Goal: Transaction & Acquisition: Purchase product/service

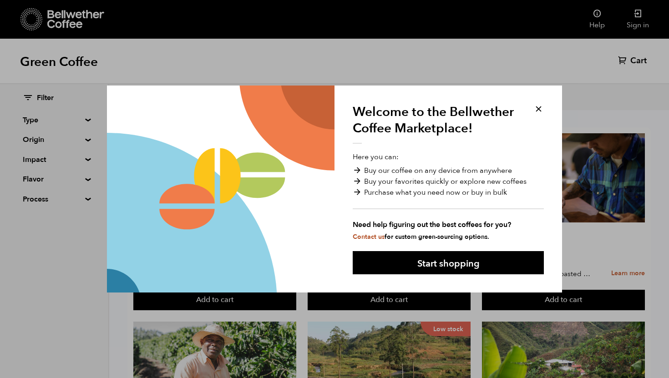
click at [179, 140] on div at bounding box center [221, 189] width 228 height 207
click at [536, 111] on button at bounding box center [539, 109] width 10 height 10
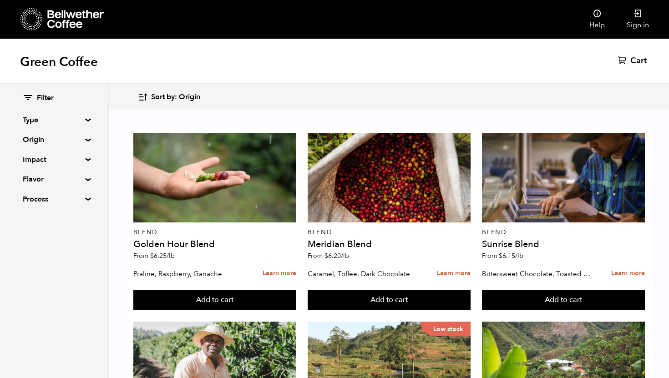
click at [36, 142] on summary "Origin" at bounding box center [54, 139] width 63 height 11
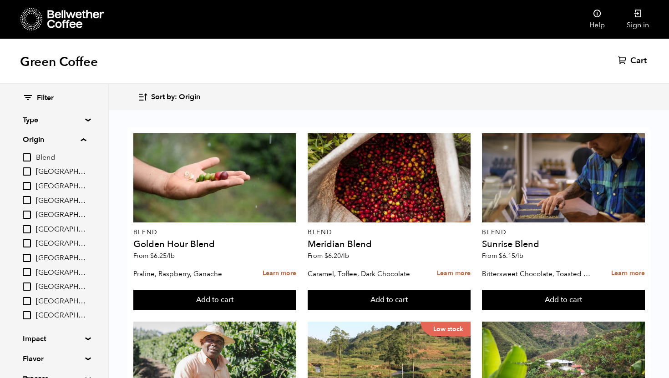
click at [36, 142] on summary "Origin" at bounding box center [54, 139] width 63 height 11
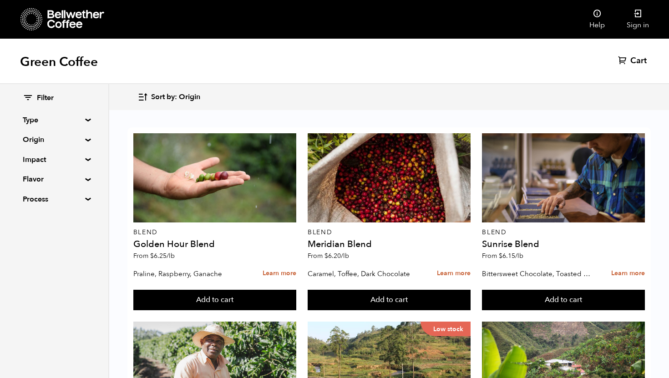
click at [30, 120] on summary "Type" at bounding box center [54, 120] width 63 height 11
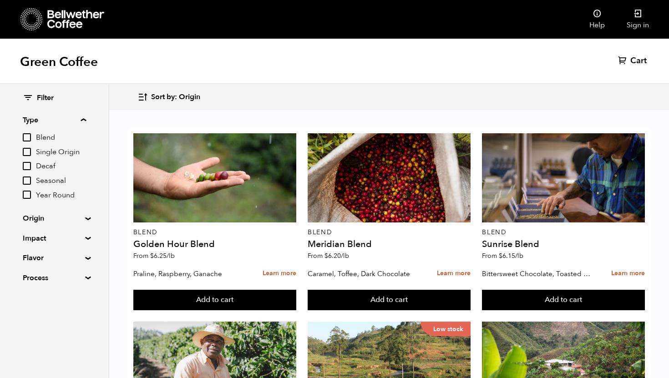
click at [30, 179] on input "Seasonal" at bounding box center [27, 181] width 8 height 8
checkbox input "true"
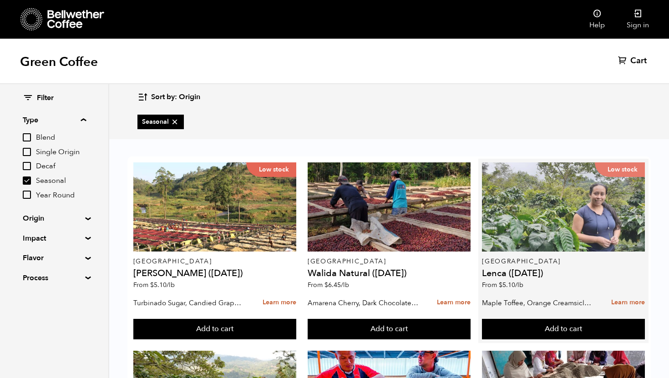
click at [545, 217] on div "Low stock" at bounding box center [563, 207] width 163 height 89
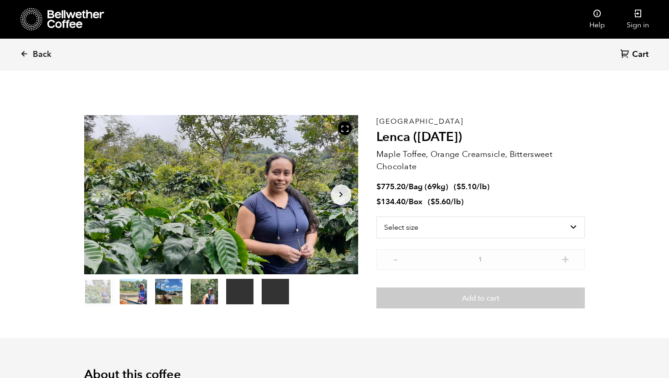
scroll to position [396, 485]
click at [482, 226] on select "Select size Bag (69kg) (152 lbs) Box (24 lbs)" at bounding box center [481, 228] width 209 height 22
click at [464, 219] on select "Select size Bag (69kg) (152 lbs) Box (24 lbs)" at bounding box center [481, 213] width 209 height 22
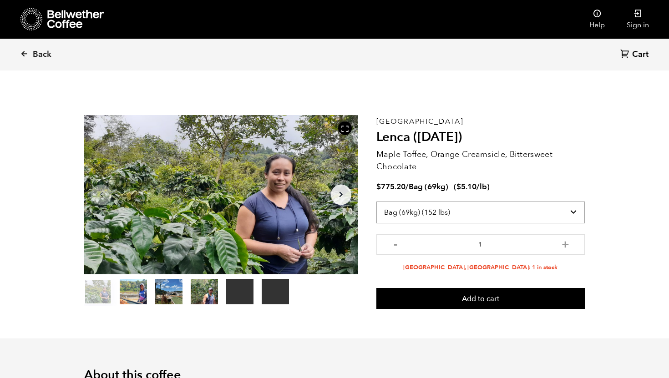
click at [451, 214] on select "Select size Bag (69kg) (152 lbs) Box (24 lbs)" at bounding box center [481, 213] width 209 height 22
select select "box"
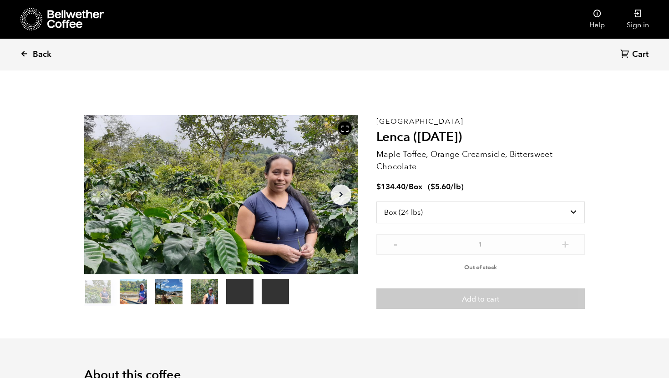
click at [43, 56] on span "Back" at bounding box center [42, 54] width 19 height 11
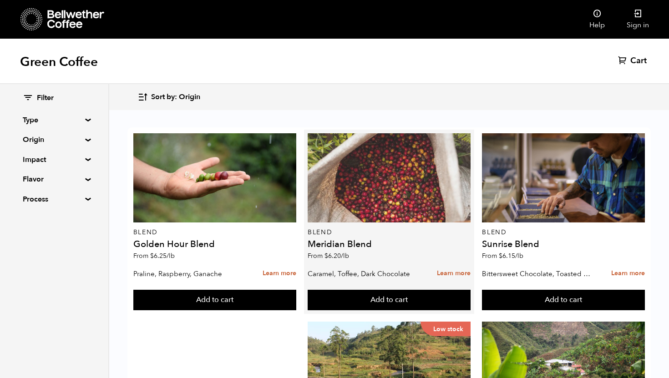
scroll to position [383, 0]
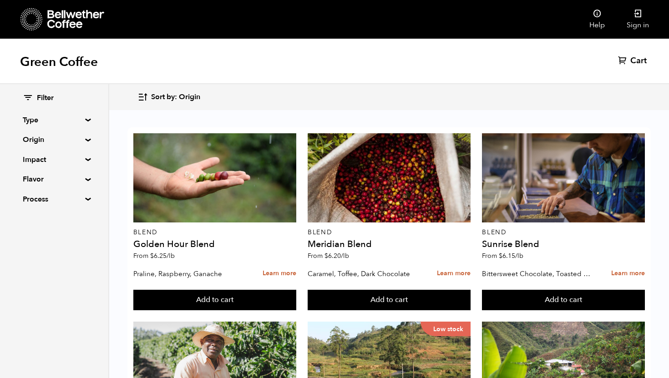
click at [29, 122] on summary "Type" at bounding box center [54, 120] width 63 height 11
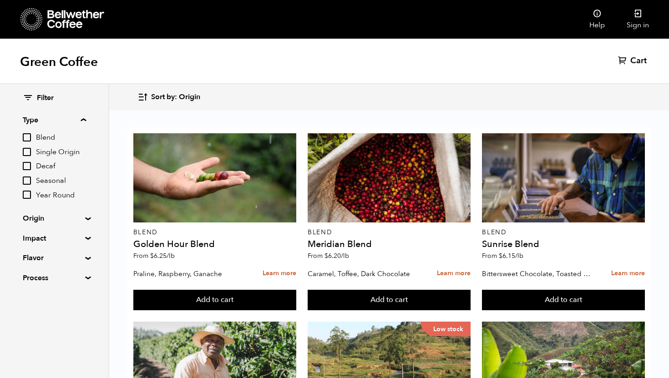
click at [31, 256] on summary "Flavor" at bounding box center [54, 258] width 63 height 11
click at [25, 335] on input "Nutty" at bounding box center [27, 333] width 8 height 8
checkbox input "true"
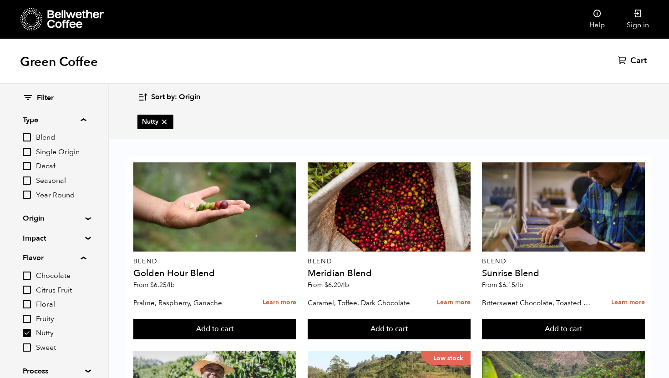
click at [26, 351] on input "Sweet" at bounding box center [27, 348] width 8 height 8
checkbox input "true"
click at [30, 291] on input "Citrus Fruit" at bounding box center [27, 290] width 8 height 8
checkbox input "true"
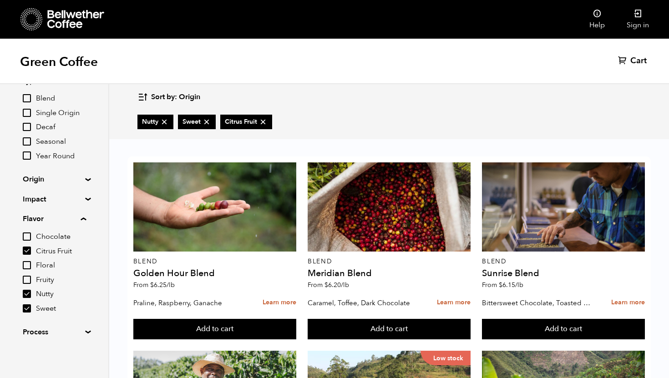
click at [341, 90] on div "Sort by: Origin Sort by: Origin Sort by: Most recent Sort by: Name Sort by: Pri…" at bounding box center [389, 97] width 503 height 21
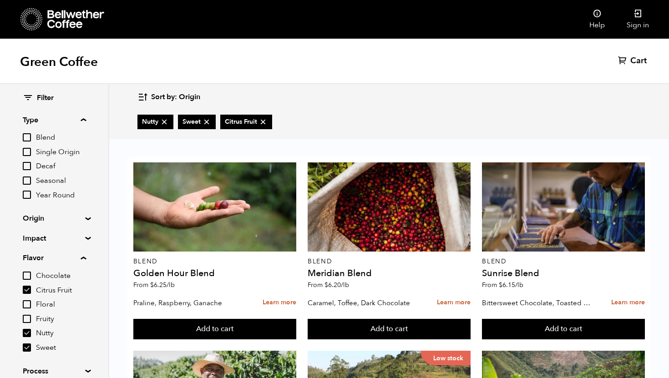
scroll to position [798, 0]
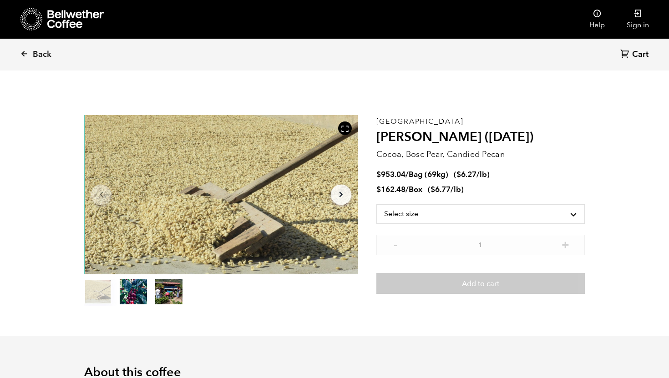
scroll to position [396, 485]
click at [416, 214] on select "Select size Bag (69kg) (152 lbs) Box (24 lbs)" at bounding box center [481, 215] width 209 height 22
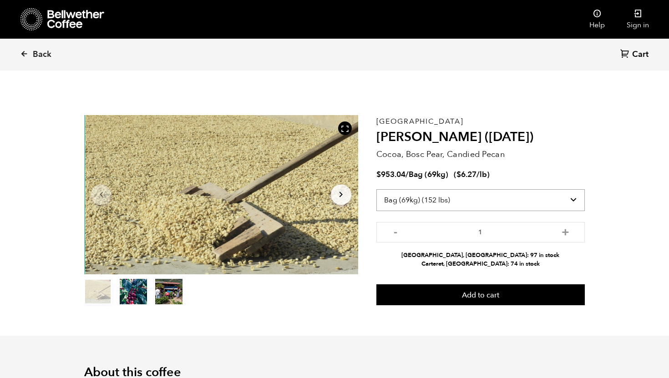
click at [427, 200] on select "Select size Bag (69kg) (152 lbs) Box (24 lbs)" at bounding box center [481, 200] width 209 height 22
select select "box"
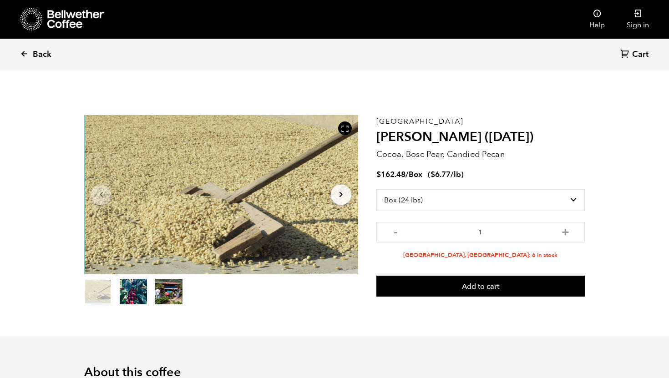
click at [44, 47] on link "Back" at bounding box center [48, 54] width 56 height 31
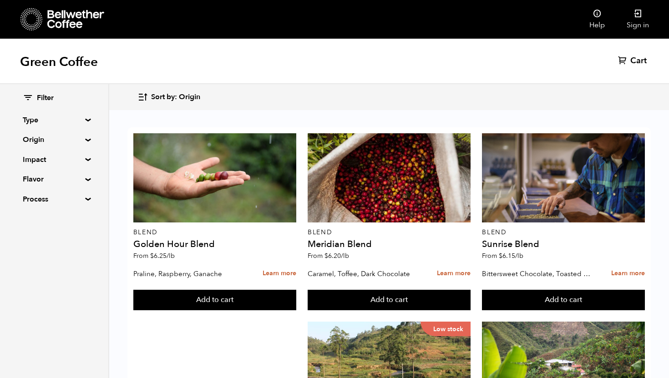
click at [36, 121] on summary "Type" at bounding box center [54, 120] width 63 height 11
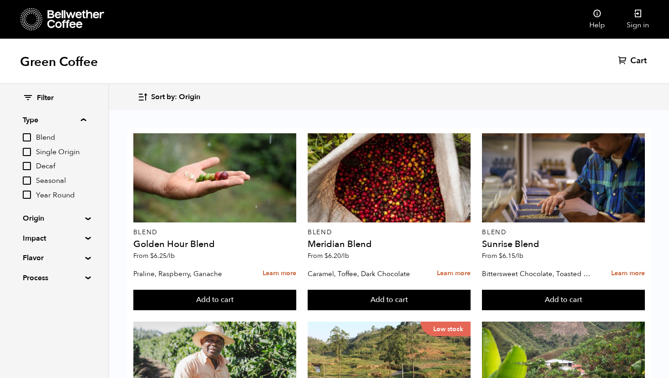
click at [42, 215] on summary "Origin" at bounding box center [54, 218] width 63 height 11
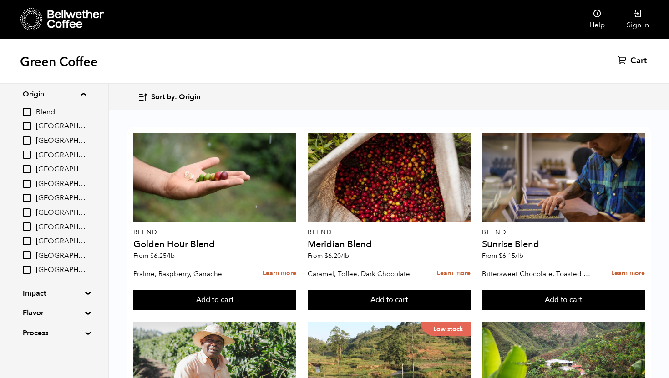
scroll to position [125, 0]
click at [254, 101] on div "Sort by: Origin Sort by: Origin Sort by: Most recent Sort by: Name Sort by: Pri…" at bounding box center [389, 97] width 503 height 21
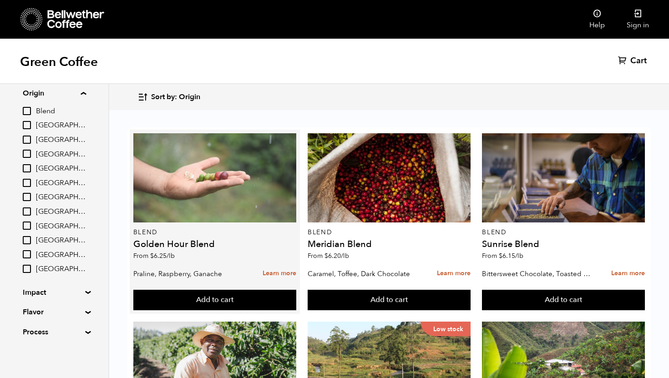
click at [231, 189] on div at bounding box center [214, 177] width 163 height 89
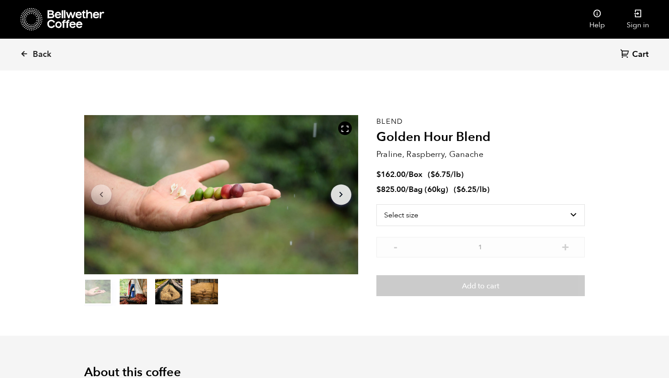
scroll to position [396, 485]
click at [427, 212] on select "Select size Bag (60kg) (132 lbs) Box (24 lbs)" at bounding box center [481, 215] width 209 height 22
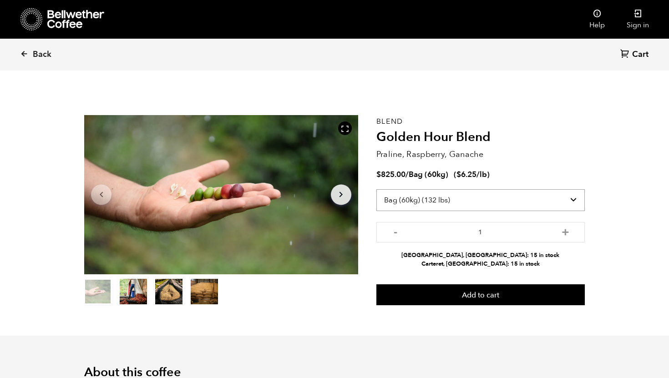
click at [421, 202] on select "Select size Bag (60kg) (132 lbs) Box (24 lbs)" at bounding box center [481, 200] width 209 height 22
select select "box"
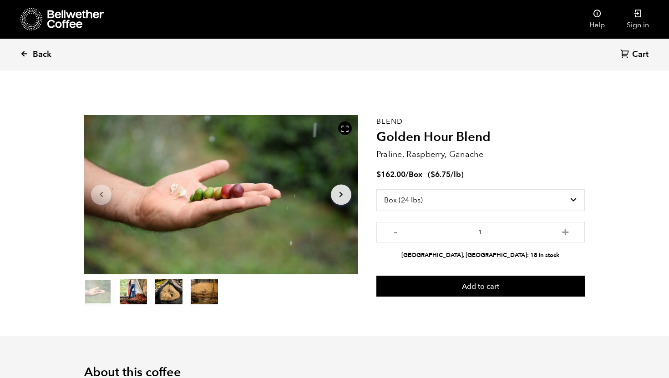
click at [41, 51] on span "Back" at bounding box center [42, 54] width 19 height 11
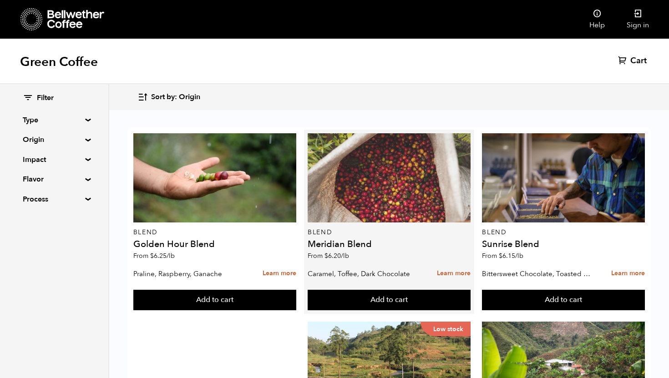
click at [370, 173] on div at bounding box center [389, 177] width 163 height 89
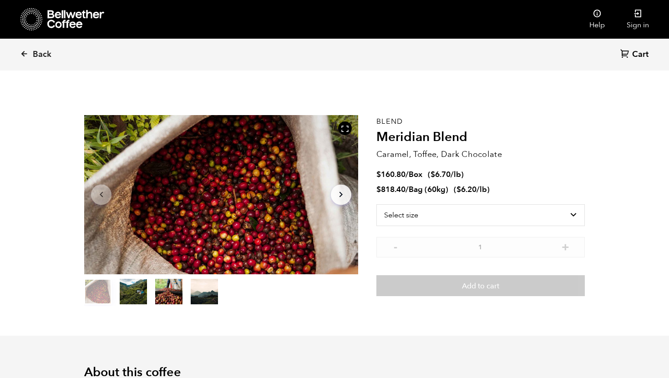
scroll to position [396, 485]
click at [441, 210] on select "Select size Bag (60kg) (132 lbs) Box (24 lbs)" at bounding box center [481, 215] width 209 height 22
click at [34, 54] on span "Back" at bounding box center [42, 54] width 19 height 11
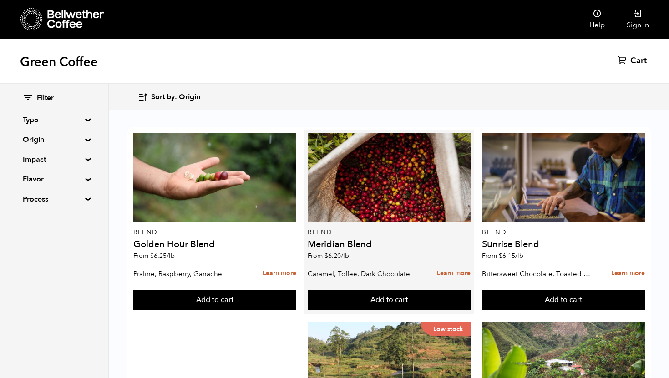
scroll to position [36, 0]
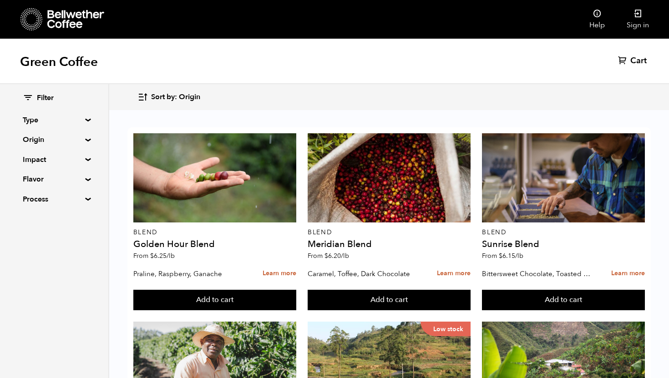
click at [79, 17] on icon at bounding box center [75, 19] width 57 height 18
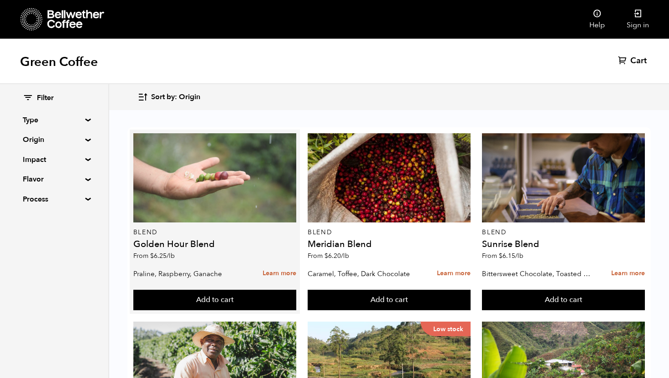
click at [173, 192] on div at bounding box center [214, 177] width 163 height 89
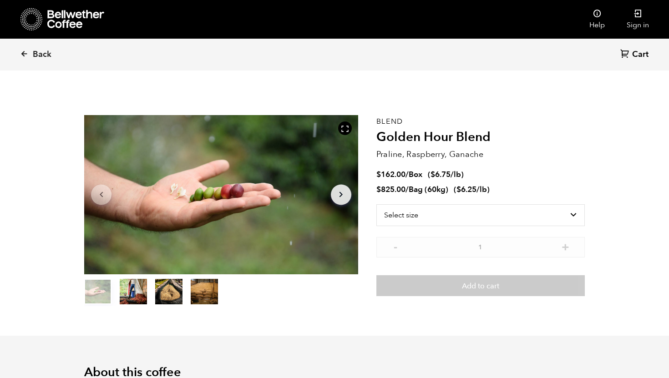
scroll to position [396, 485]
click at [434, 214] on select "Select size Bag (60kg) (132 lbs) Box (24 lbs)" at bounding box center [481, 215] width 209 height 22
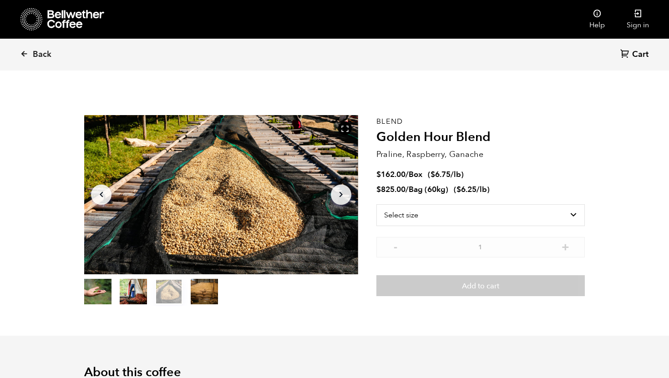
click at [266, 307] on section "Item 3 of 4 Arrow Left Arrow Right item 0 item 1 item 2 item 3 Item 3 of 4 Blen…" at bounding box center [334, 211] width 546 height 250
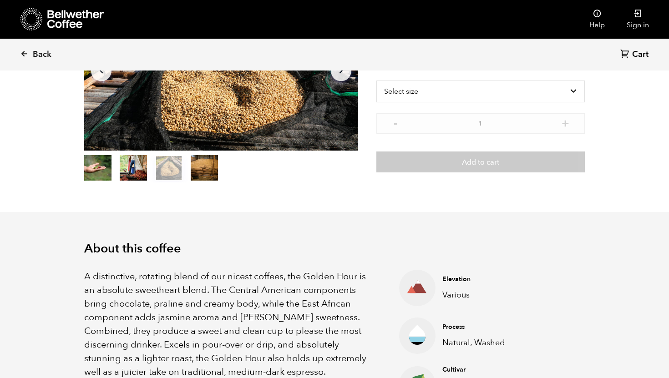
scroll to position [123, 0]
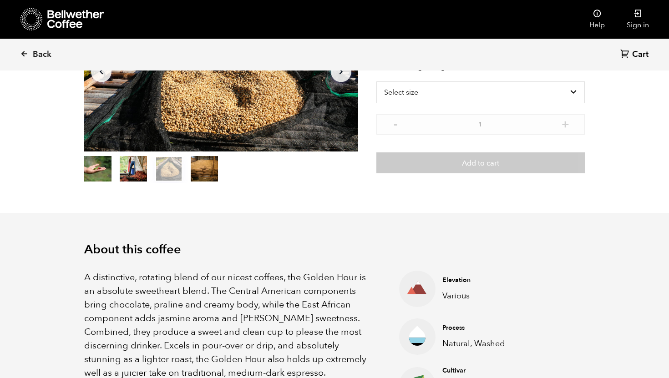
click at [266, 307] on p "A distinctive, rotating blend of our nicest coffees, the Golden Hour is an abso…" at bounding box center [230, 325] width 292 height 109
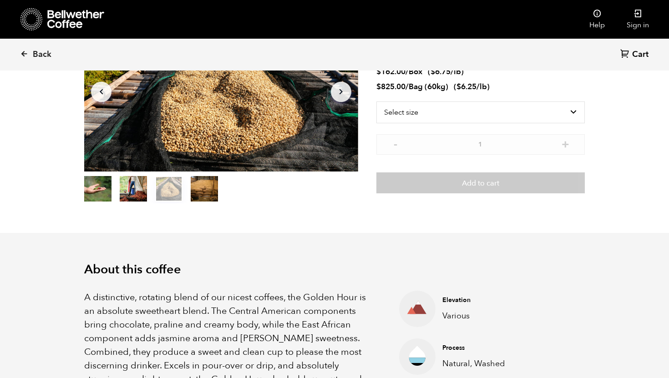
scroll to position [0, 0]
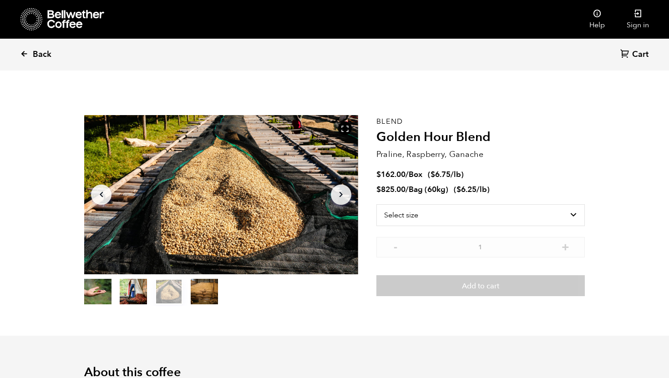
click at [45, 49] on span "Back" at bounding box center [42, 54] width 19 height 11
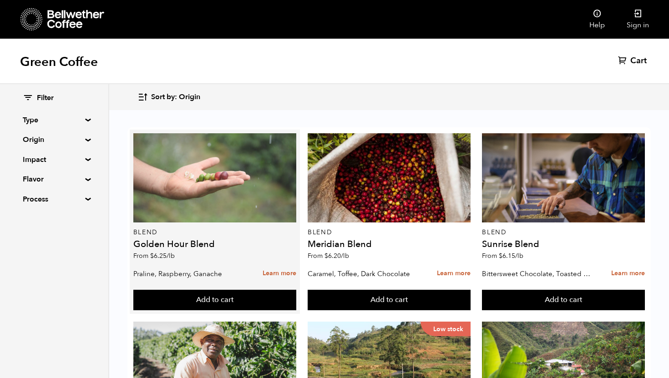
click at [204, 204] on div at bounding box center [214, 177] width 163 height 89
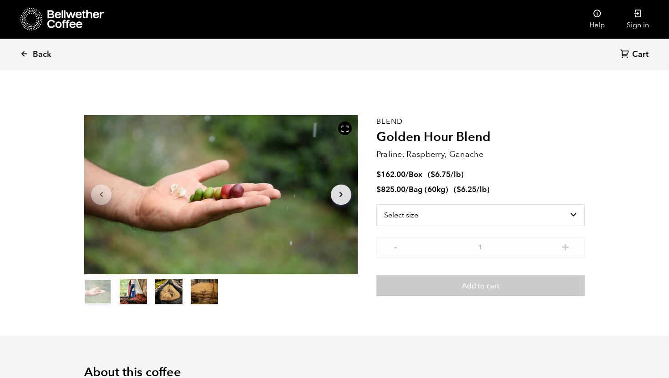
scroll to position [396, 485]
click at [440, 207] on select "Select size Bag (60kg) (132 lbs) Box (24 lbs)" at bounding box center [481, 215] width 209 height 22
click at [423, 175] on span "Box" at bounding box center [416, 174] width 14 height 10
click at [406, 221] on select "Select size Bag (60kg) (132 lbs) Box (24 lbs)" at bounding box center [481, 215] width 209 height 22
select select "box"
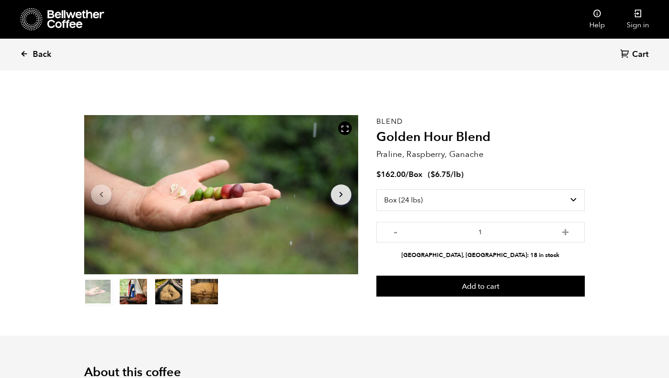
click at [38, 52] on span "Back" at bounding box center [42, 54] width 19 height 11
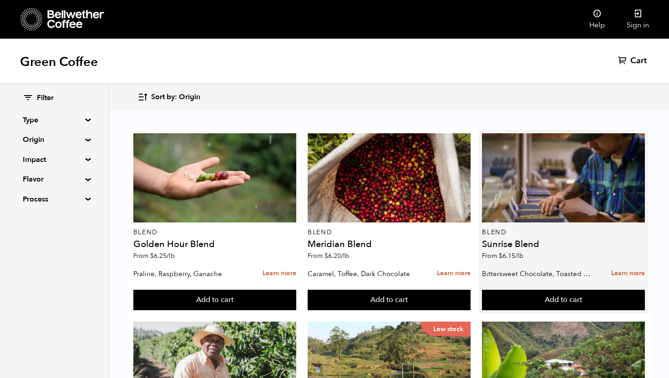
click at [518, 223] on div "Blend Sunrise Blend From $ 6.15 /lb" at bounding box center [563, 199] width 163 height 132
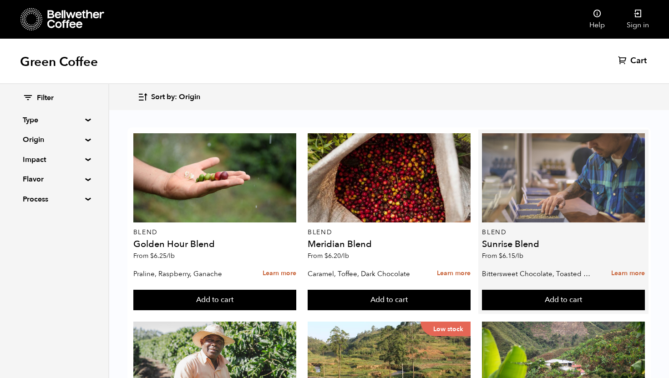
click at [516, 197] on div at bounding box center [563, 177] width 163 height 89
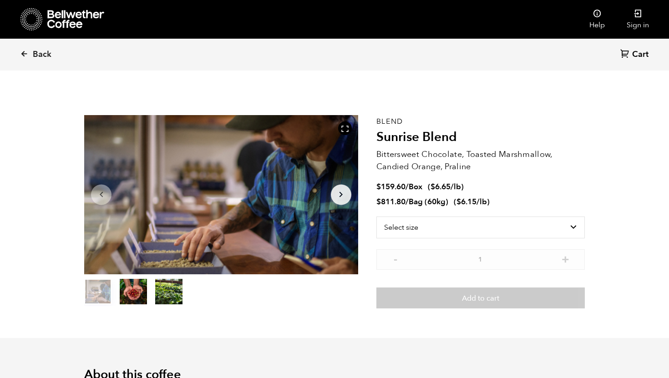
scroll to position [396, 485]
click at [415, 225] on select "Select size Bag (60kg) (132 lbs) Box (24 lbs)" at bounding box center [481, 228] width 209 height 22
select select "box"
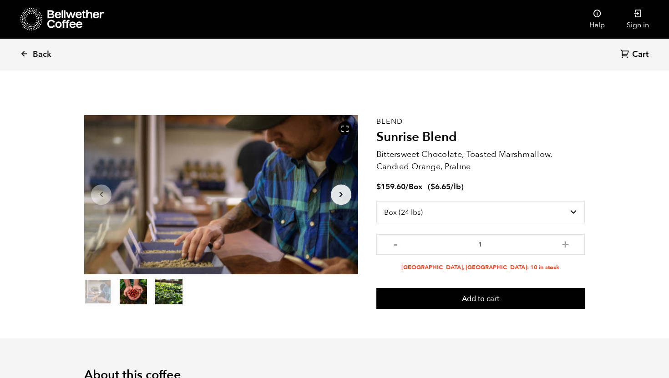
click at [449, 256] on div "- 1 + Alameda, CA: 10 in stock" at bounding box center [481, 254] width 209 height 38
click at [435, 244] on input "1" at bounding box center [481, 245] width 209 height 20
click at [40, 53] on span "Back" at bounding box center [42, 54] width 19 height 11
